Goal: Task Accomplishment & Management: Use online tool/utility

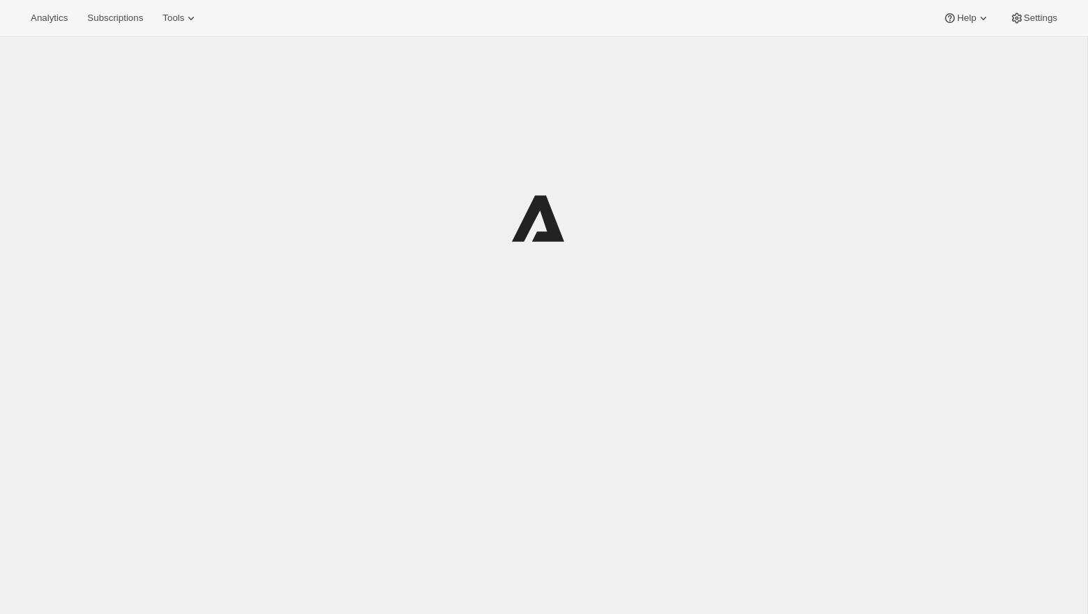
click at [196, 31] on div "Analytics Subscriptions Tools Help Settings" at bounding box center [544, 18] width 1088 height 37
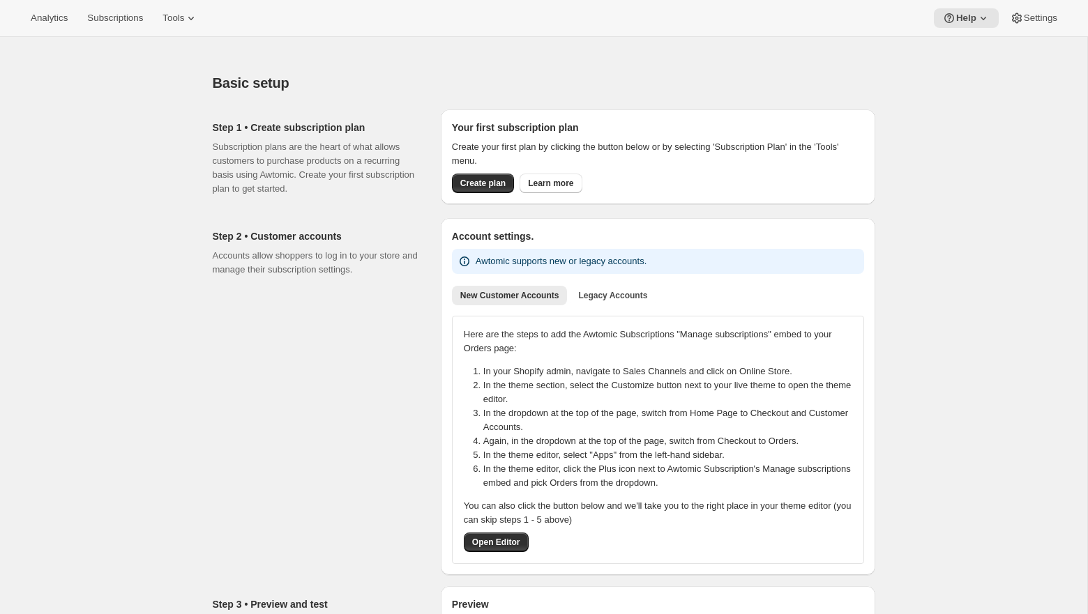
click at [196, 31] on div "Analytics Subscriptions Tools Help Settings" at bounding box center [544, 18] width 1088 height 37
click at [193, 24] on icon at bounding box center [191, 18] width 14 height 14
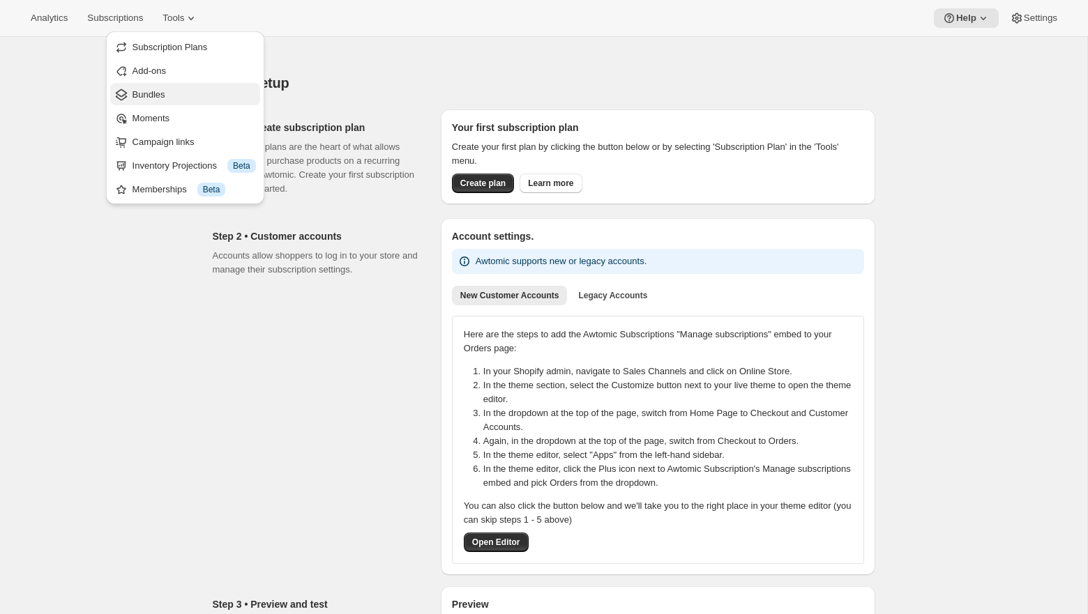
click at [184, 96] on span "Bundles" at bounding box center [193, 95] width 123 height 14
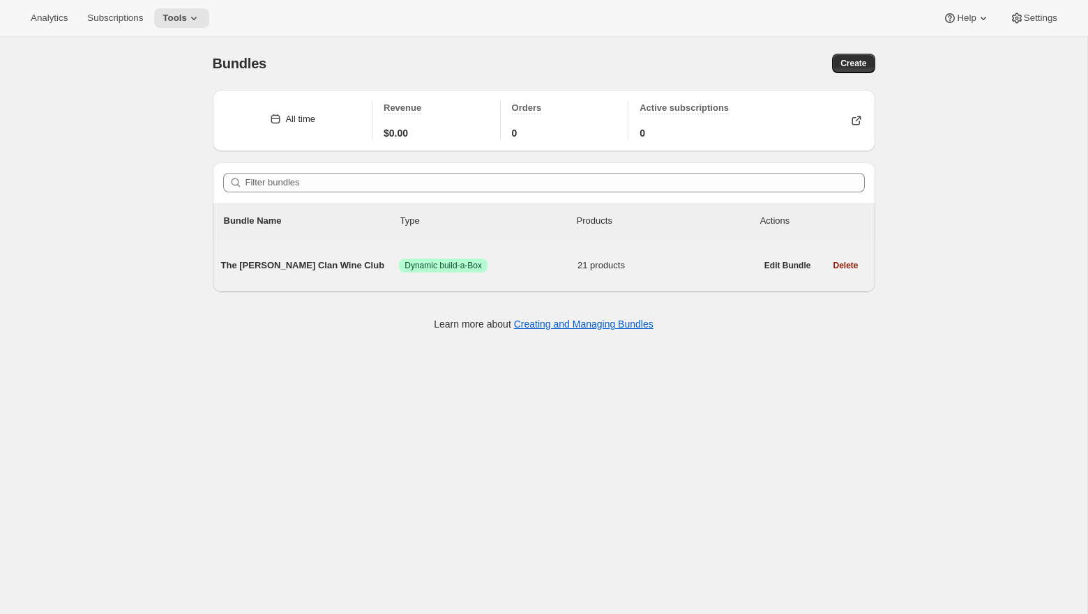
click at [583, 275] on div "The [PERSON_NAME] Clan Wine Club Success Dynamic build-a-Box 21 products" at bounding box center [488, 265] width 535 height 36
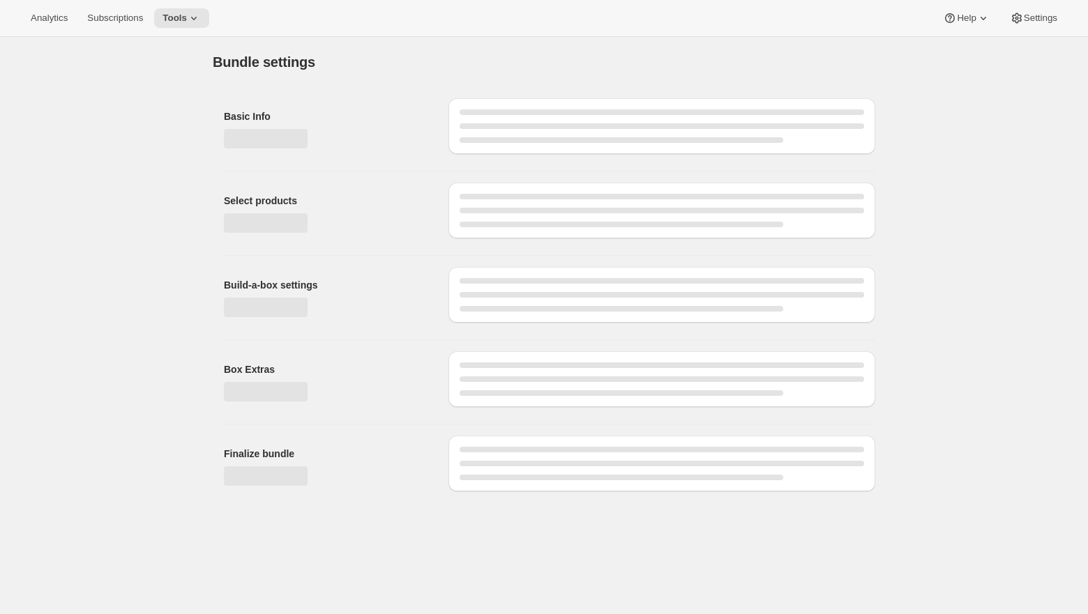
type input "The [PERSON_NAME] Clan Wine Club"
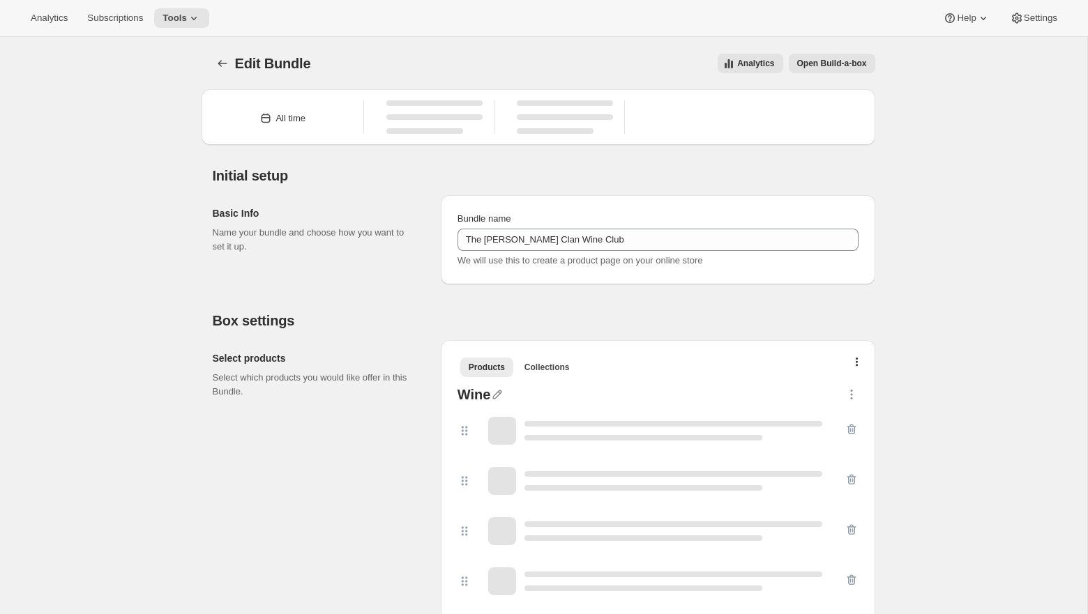
click at [866, 63] on button "Open Build-a-box" at bounding box center [831, 64] width 86 height 20
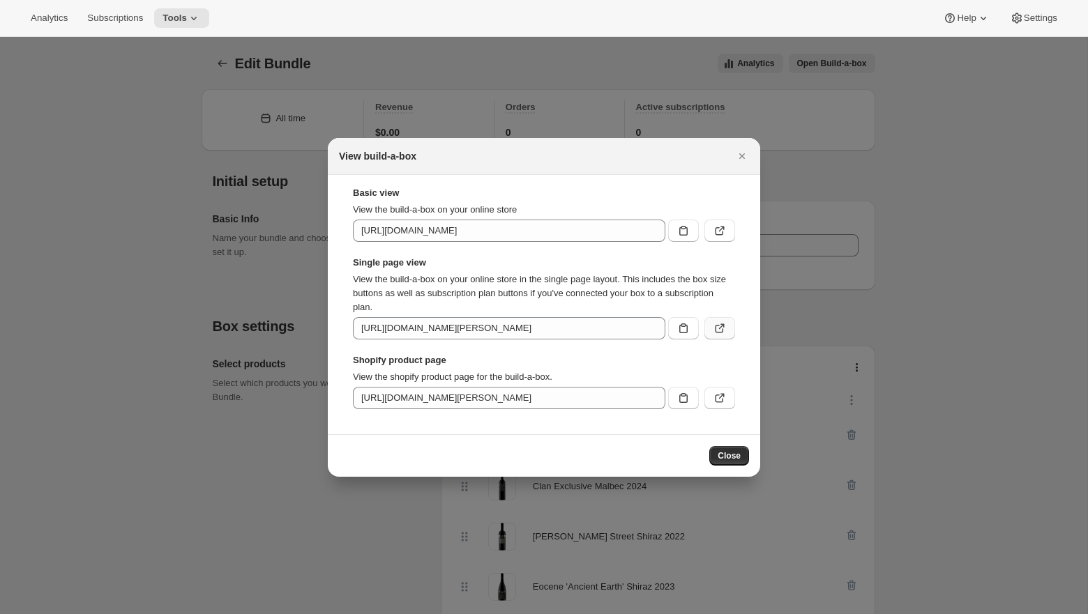
click at [719, 333] on icon ":r3p:" at bounding box center [719, 328] width 14 height 14
